Goal: Information Seeking & Learning: Learn about a topic

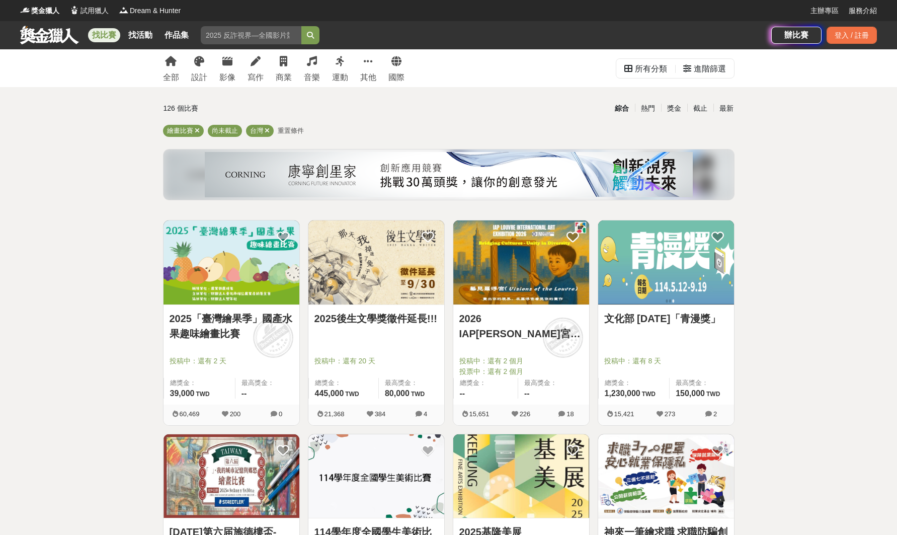
click at [227, 284] on img at bounding box center [232, 262] width 136 height 84
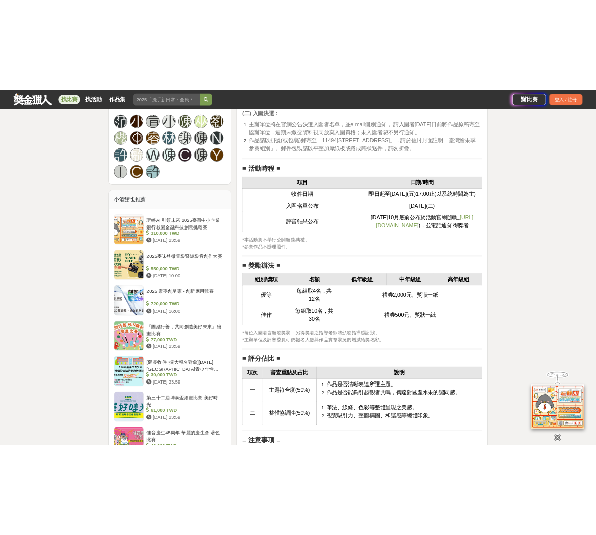
scroll to position [1065, 0]
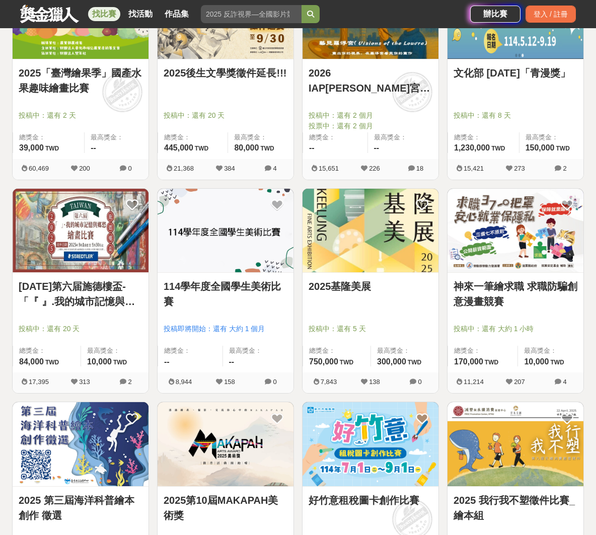
scroll to position [248, 0]
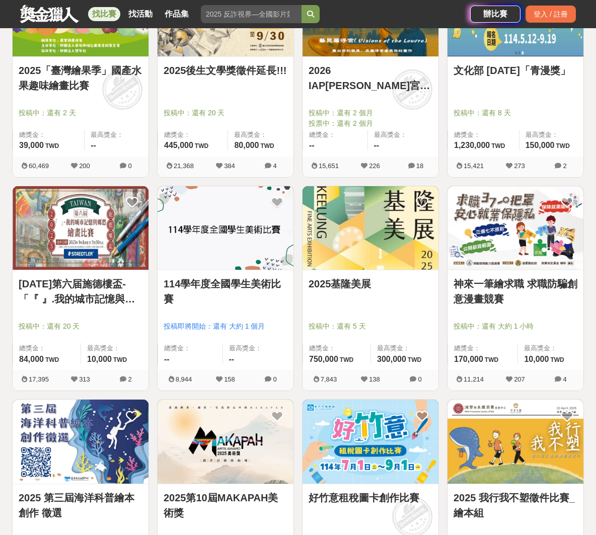
click at [219, 243] on img at bounding box center [226, 228] width 136 height 84
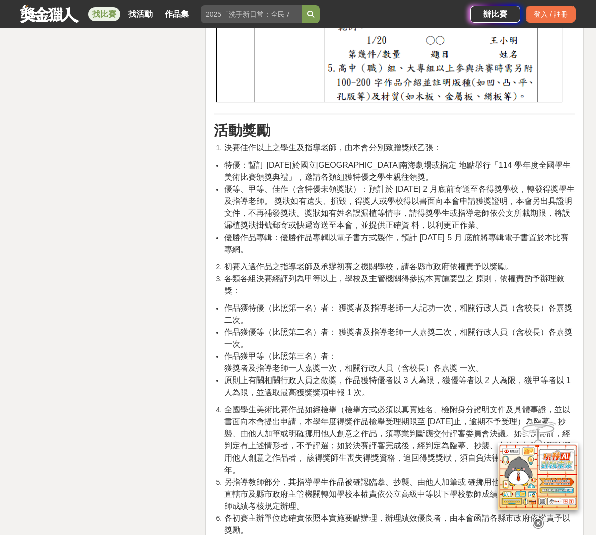
scroll to position [4643, 0]
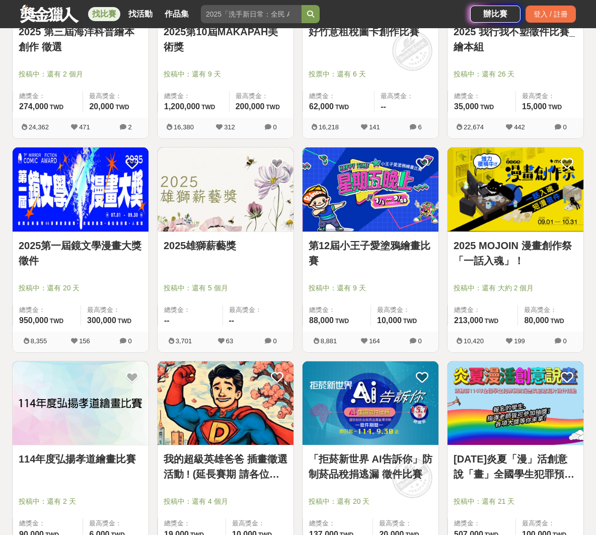
scroll to position [718, 0]
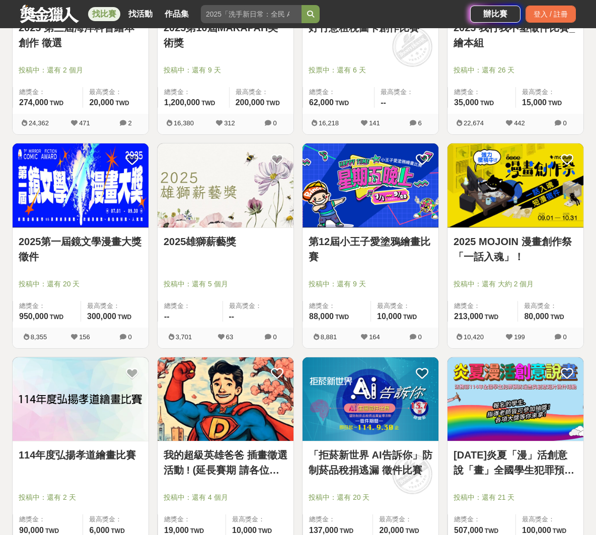
click at [350, 199] on img at bounding box center [371, 185] width 136 height 84
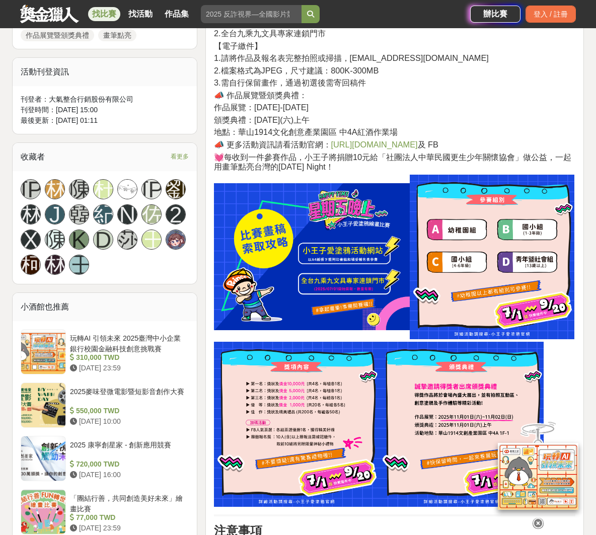
scroll to position [583, 0]
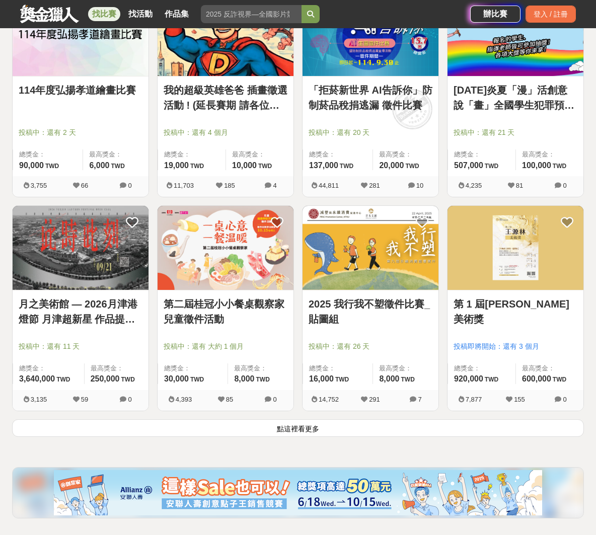
scroll to position [1084, 0]
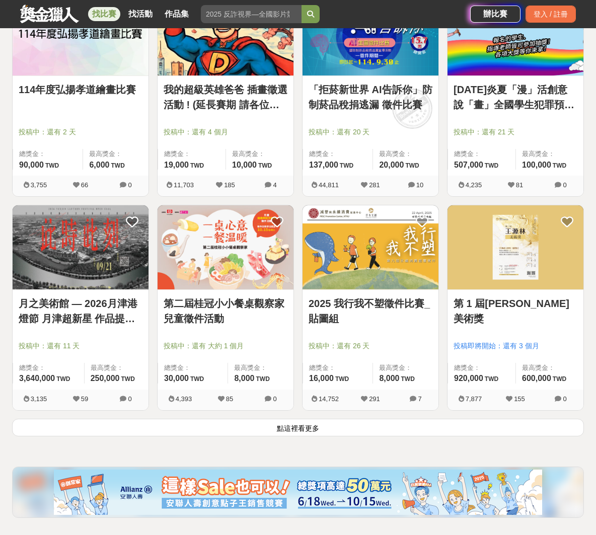
click at [218, 258] on img at bounding box center [226, 247] width 136 height 84
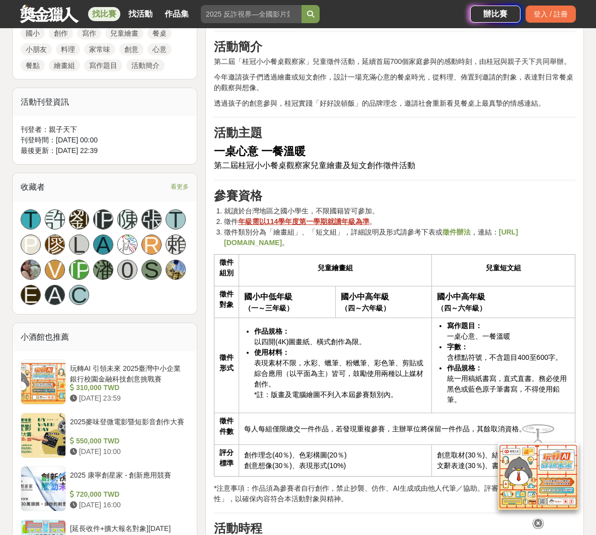
scroll to position [538, 0]
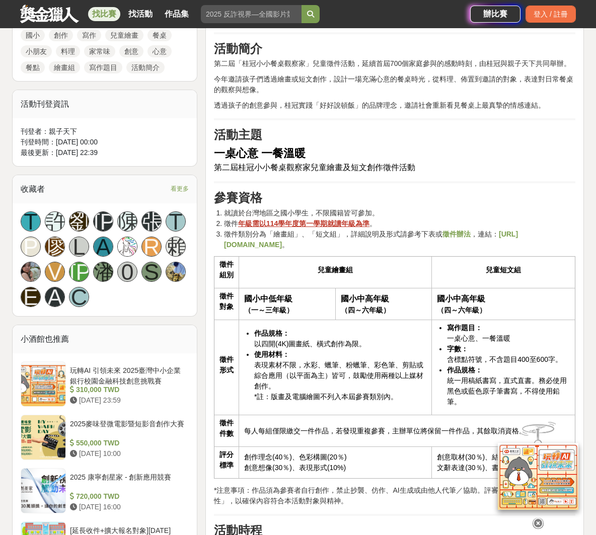
click at [537, 524] on icon at bounding box center [538, 523] width 11 height 11
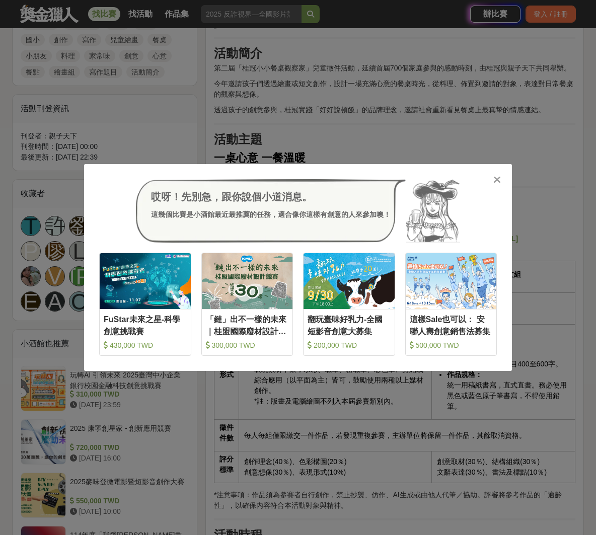
scroll to position [547, 0]
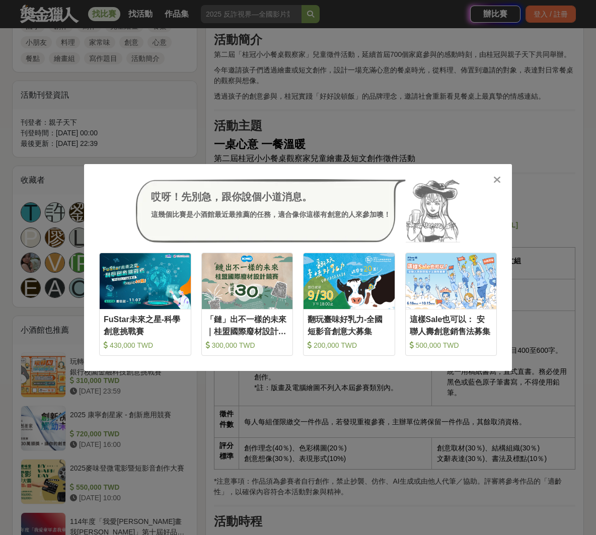
click at [497, 181] on icon at bounding box center [497, 180] width 8 height 10
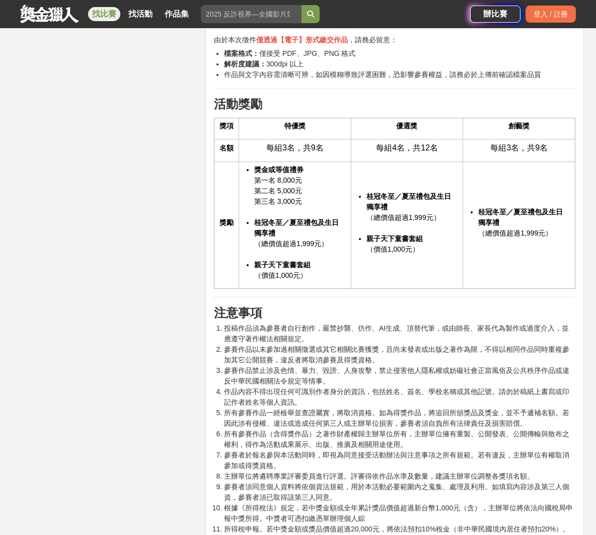
scroll to position [1653, 0]
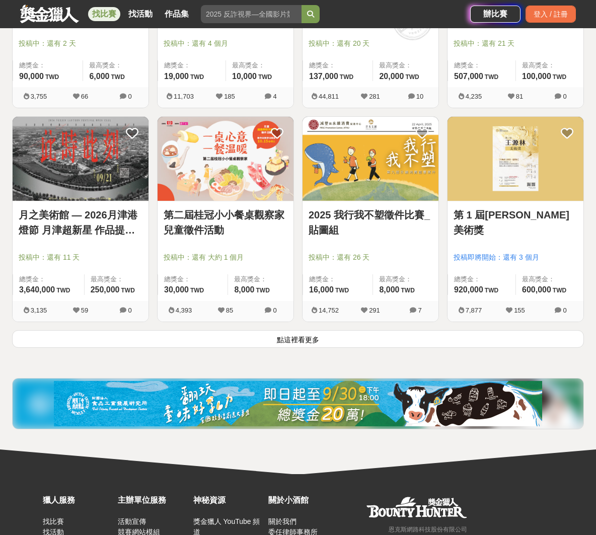
scroll to position [1172, 0]
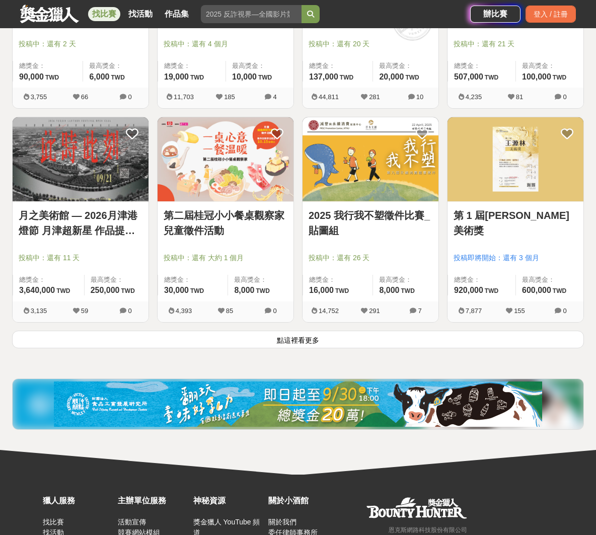
click at [361, 340] on button "點這裡看更多" at bounding box center [298, 340] width 572 height 18
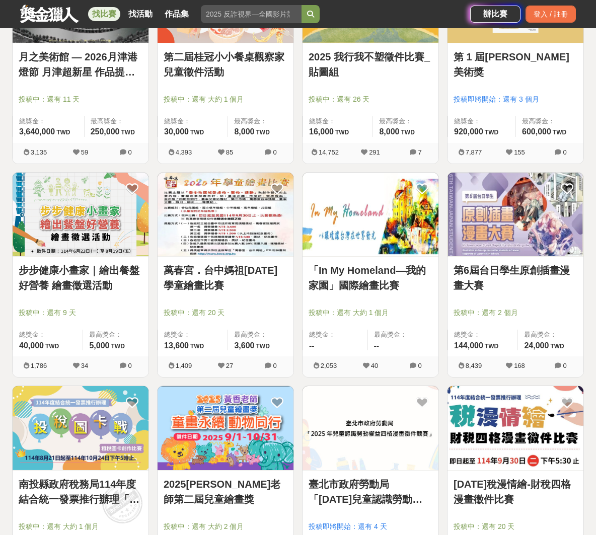
scroll to position [1332, 0]
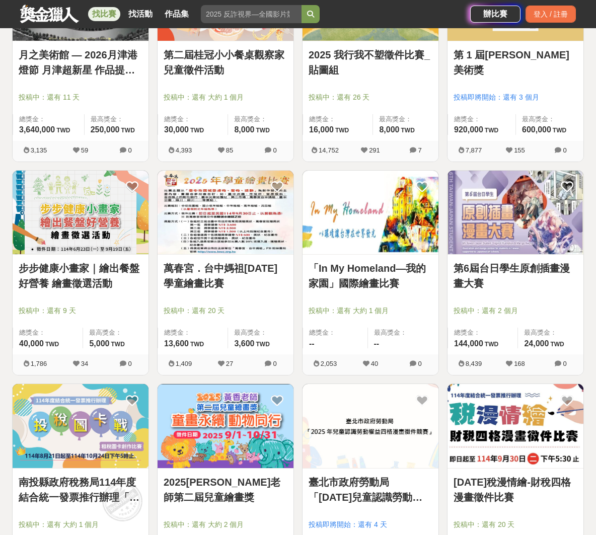
click at [93, 236] on img at bounding box center [81, 213] width 136 height 84
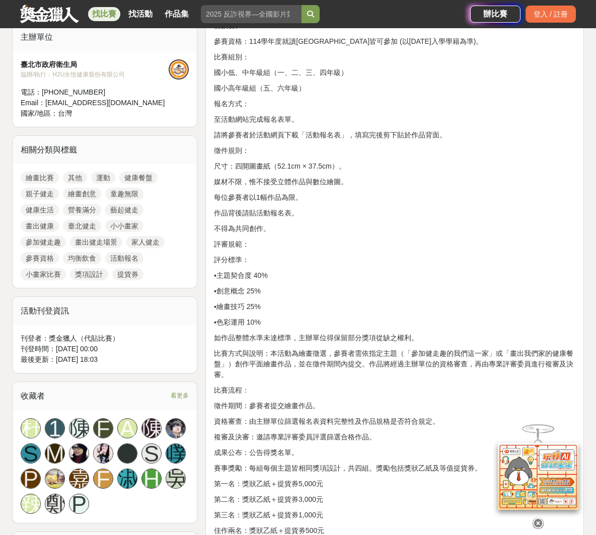
scroll to position [380, 0]
click at [242, 186] on p "媒材不限，惟不接受立體作品與數位繪圖。" at bounding box center [394, 181] width 361 height 11
click at [220, 186] on p "媒材不限，惟不接受立體作品與數位繪圖。" at bounding box center [394, 181] width 361 height 11
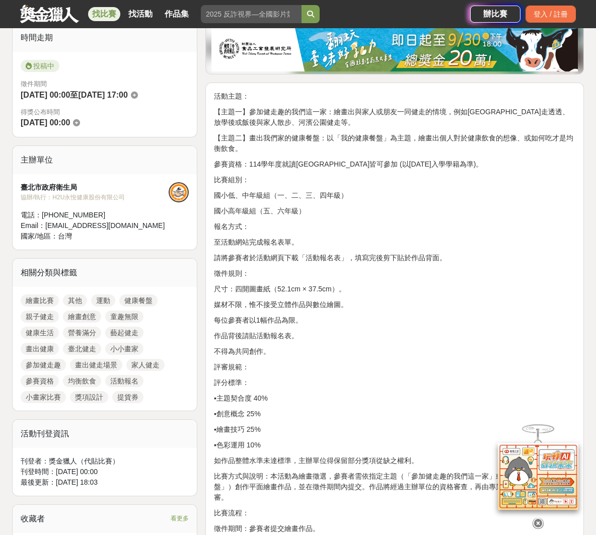
scroll to position [265, 0]
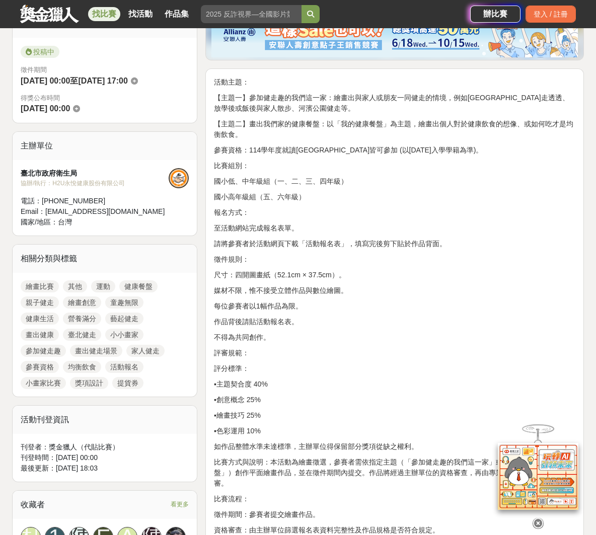
click at [539, 522] on icon at bounding box center [538, 523] width 11 height 11
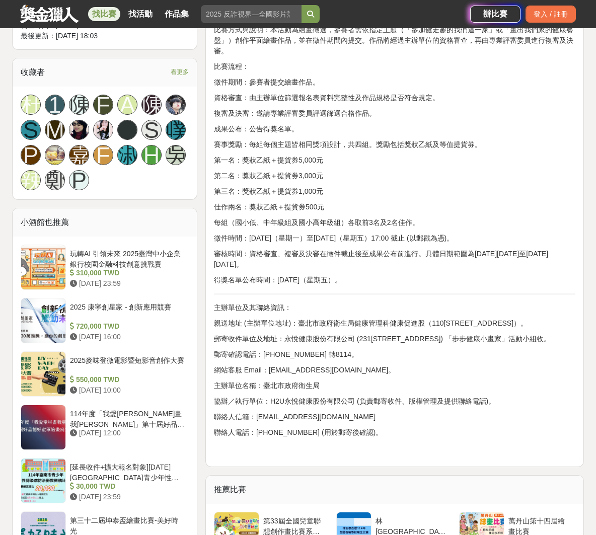
scroll to position [705, 0]
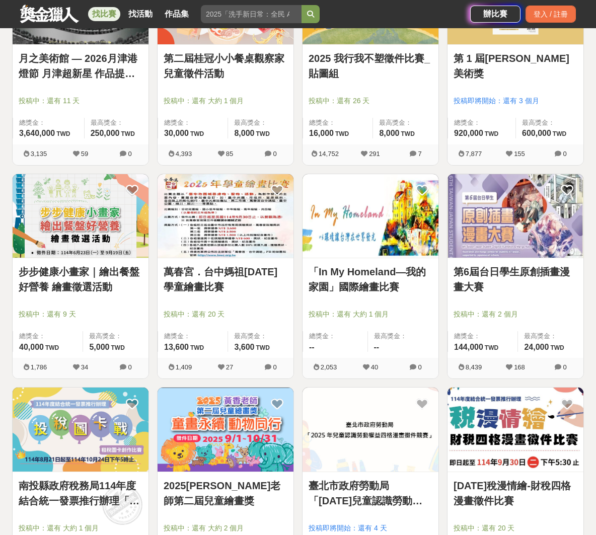
scroll to position [1332, 0]
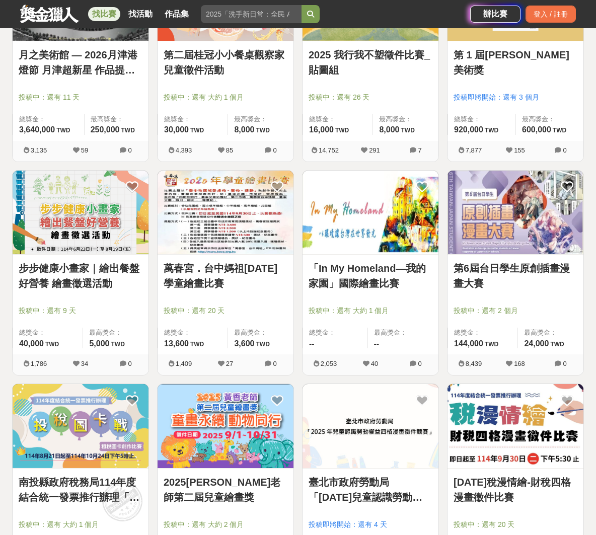
click at [386, 223] on img at bounding box center [371, 213] width 136 height 84
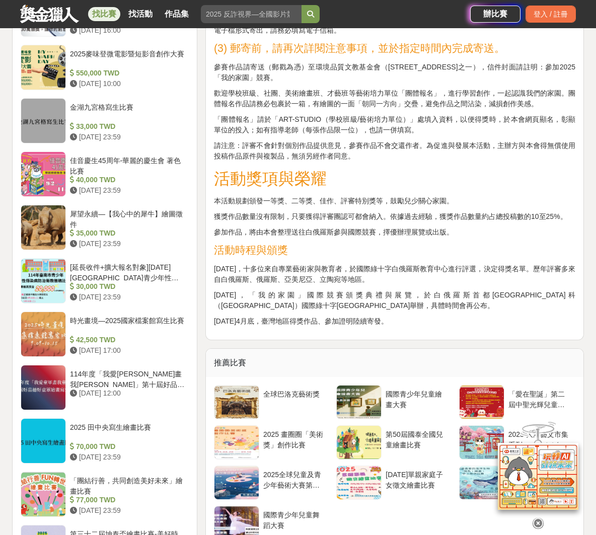
scroll to position [918, 0]
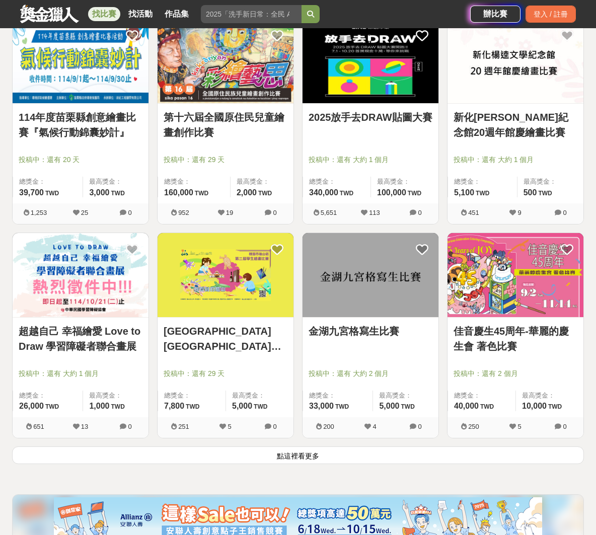
scroll to position [2341, 0]
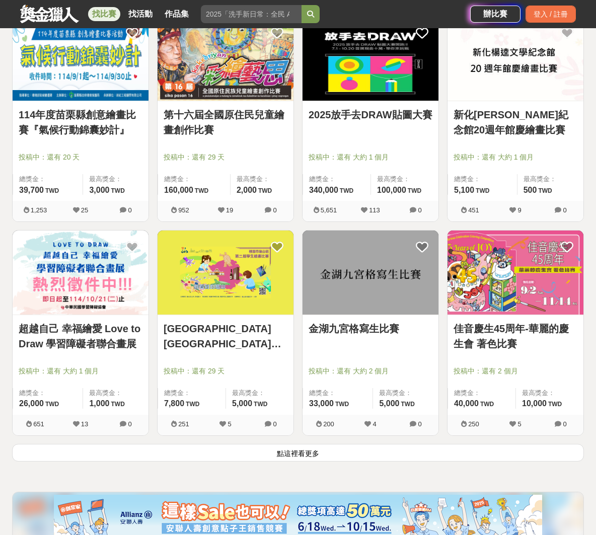
click at [339, 452] on button "點這裡看更多" at bounding box center [298, 453] width 572 height 18
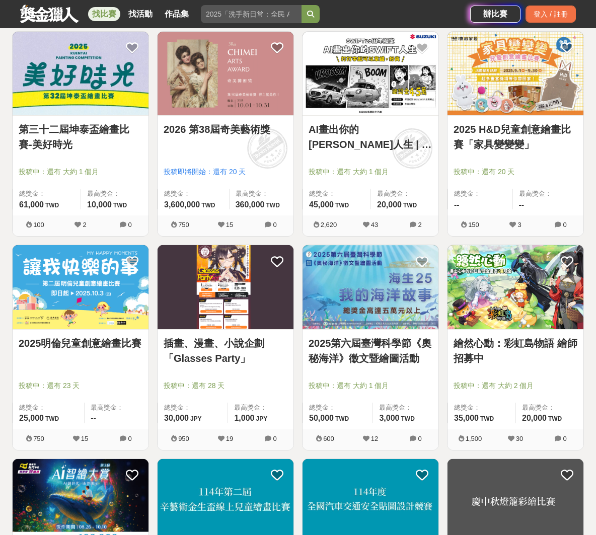
scroll to position [3396, 0]
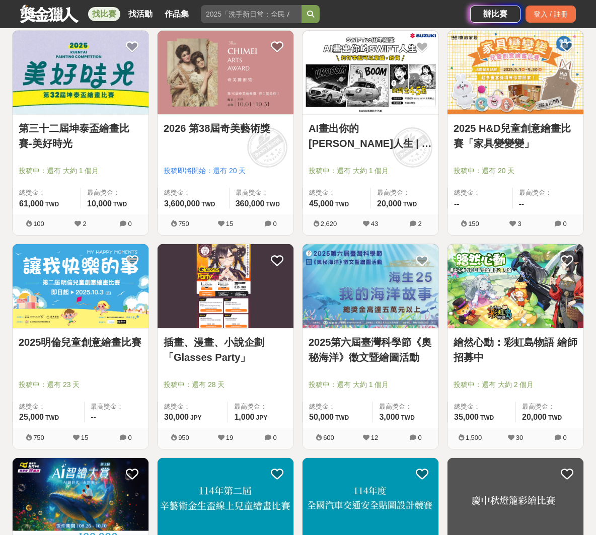
click at [67, 307] on img at bounding box center [81, 286] width 136 height 84
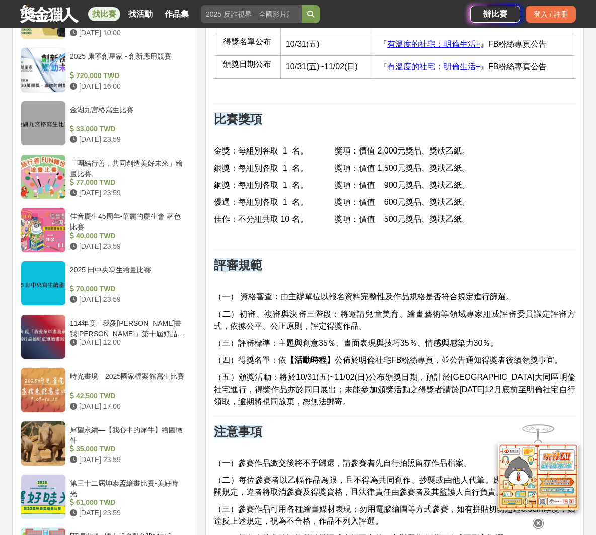
scroll to position [943, 0]
